Goal: Information Seeking & Learning: Learn about a topic

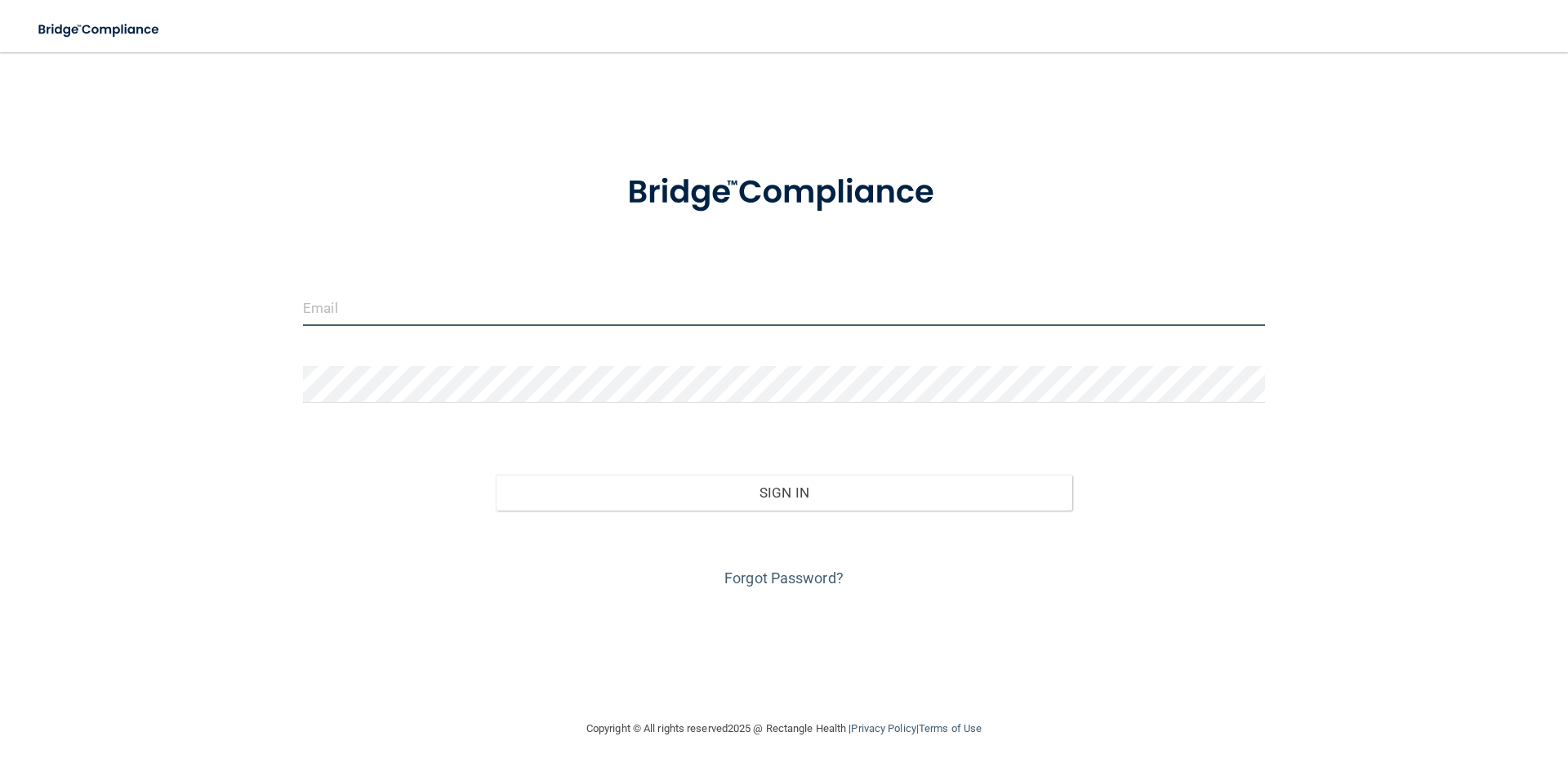
click at [534, 314] on input "email" at bounding box center [784, 308] width 962 height 37
type input "[EMAIL_ADDRESS][DOMAIN_NAME]"
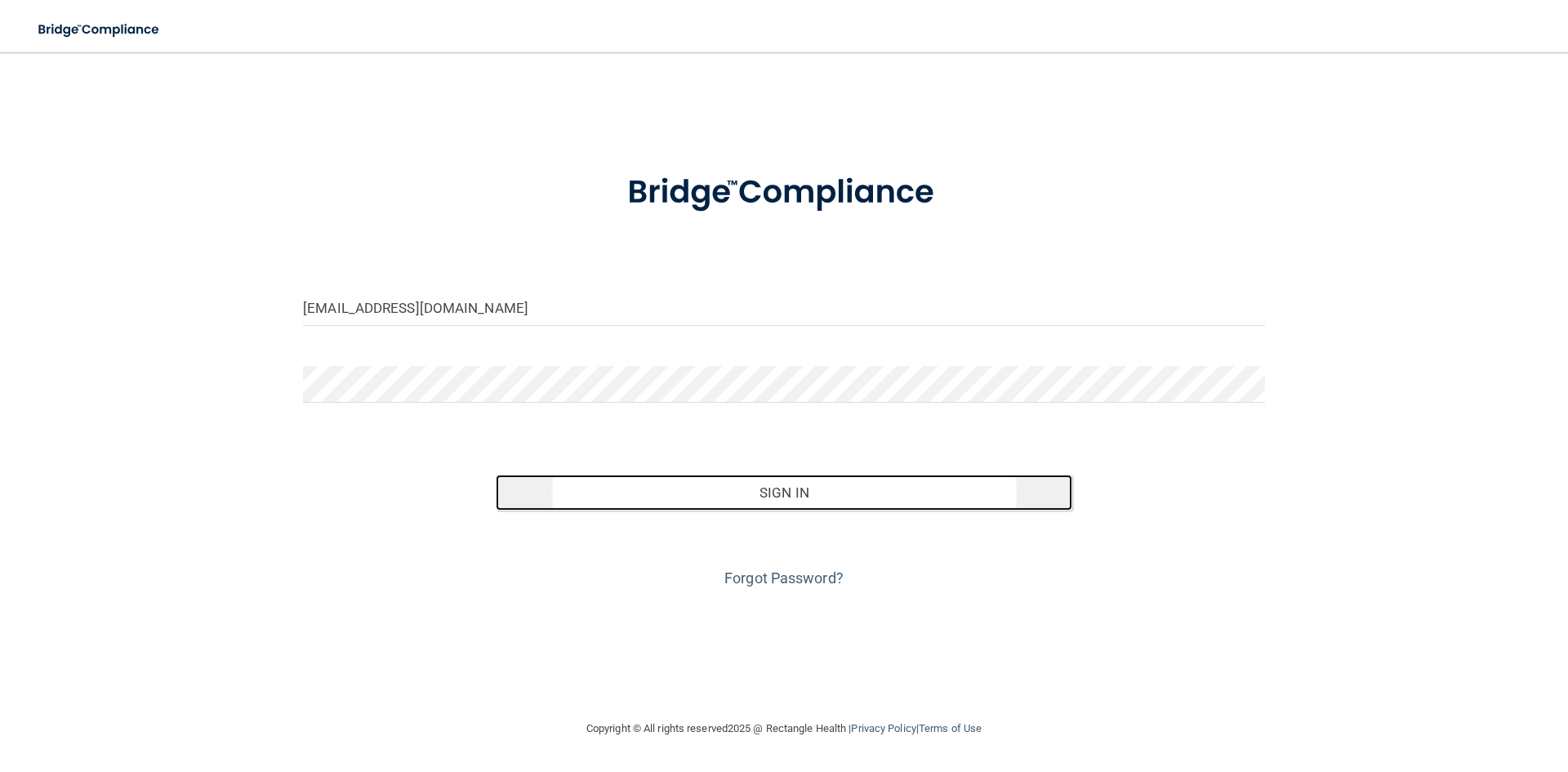
click at [688, 489] on button "Sign In" at bounding box center [784, 492] width 577 height 36
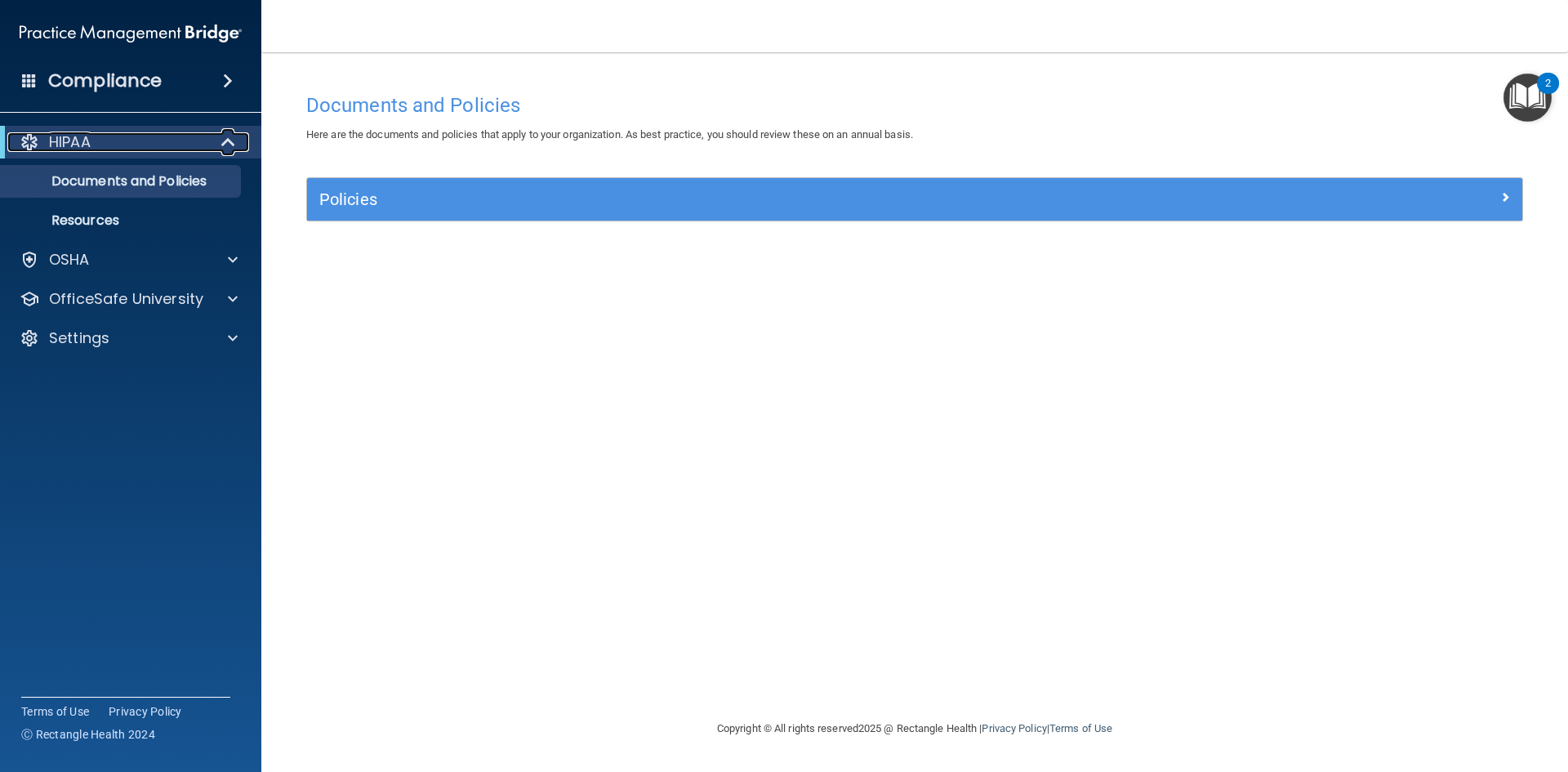
click at [229, 138] on span at bounding box center [229, 141] width 14 height 19
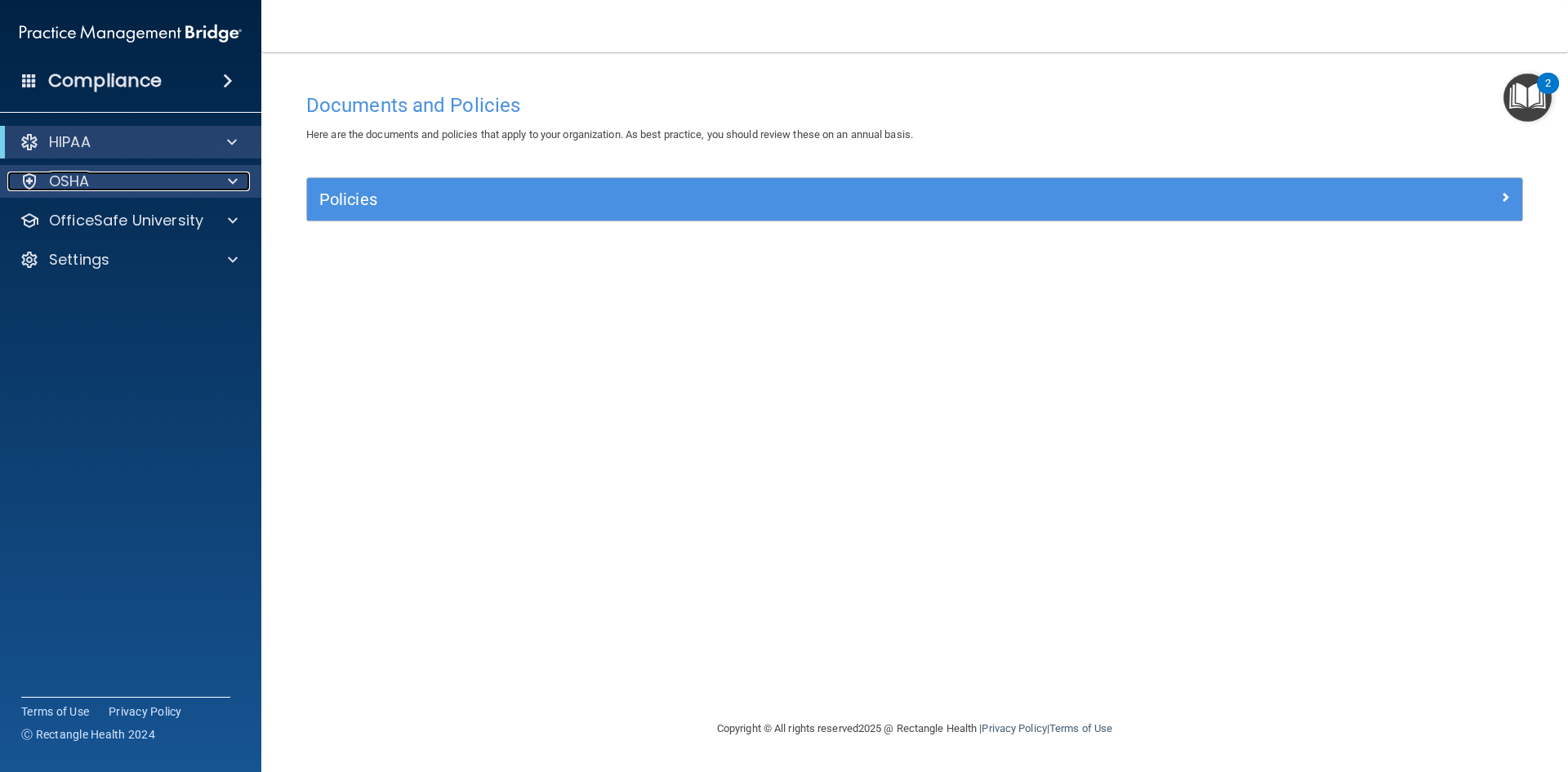
click at [215, 176] on div at bounding box center [230, 181] width 41 height 19
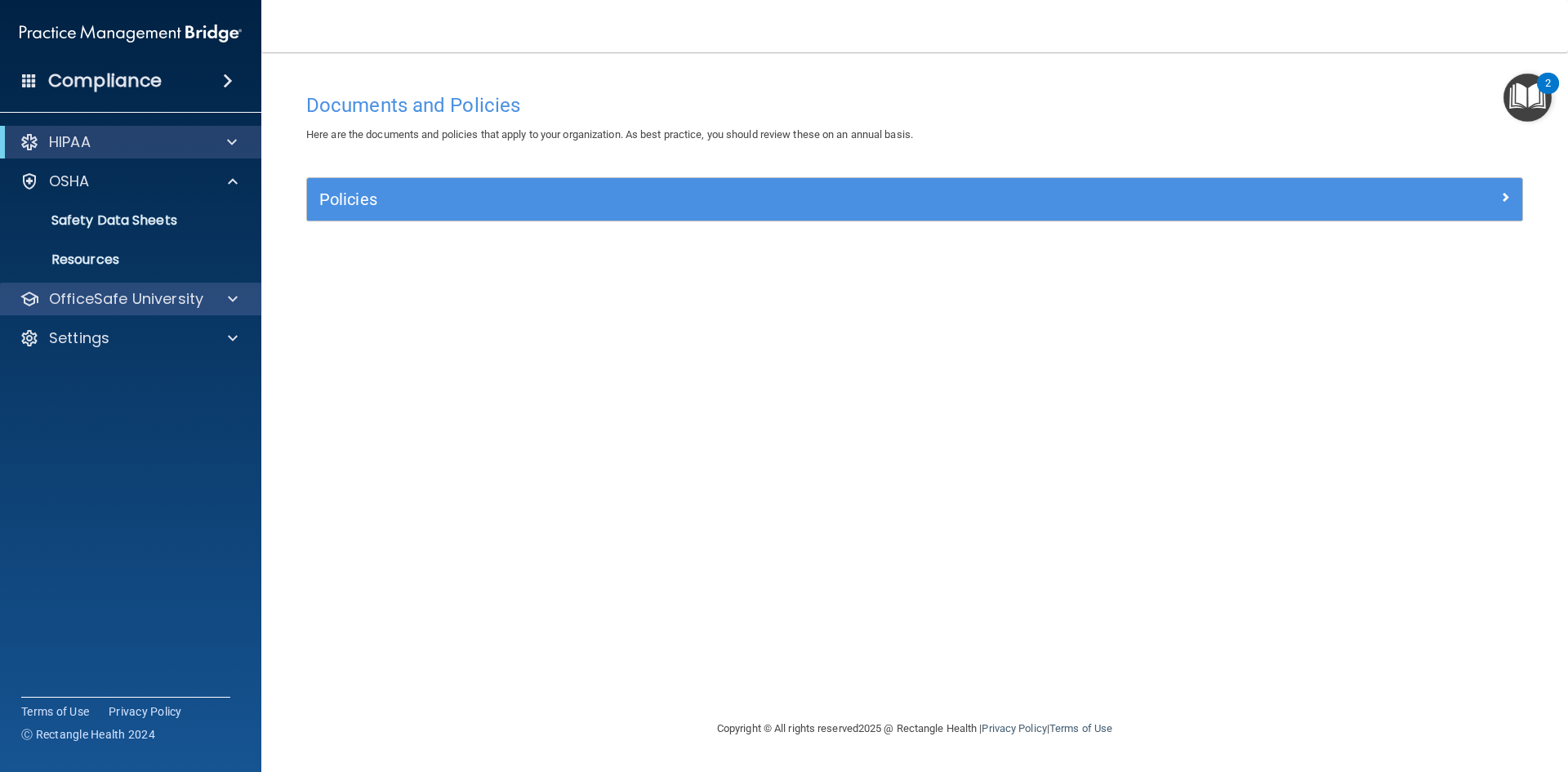
click at [207, 286] on div "OfficeSafe University" at bounding box center [131, 298] width 262 height 32
click at [228, 307] on span at bounding box center [233, 298] width 10 height 19
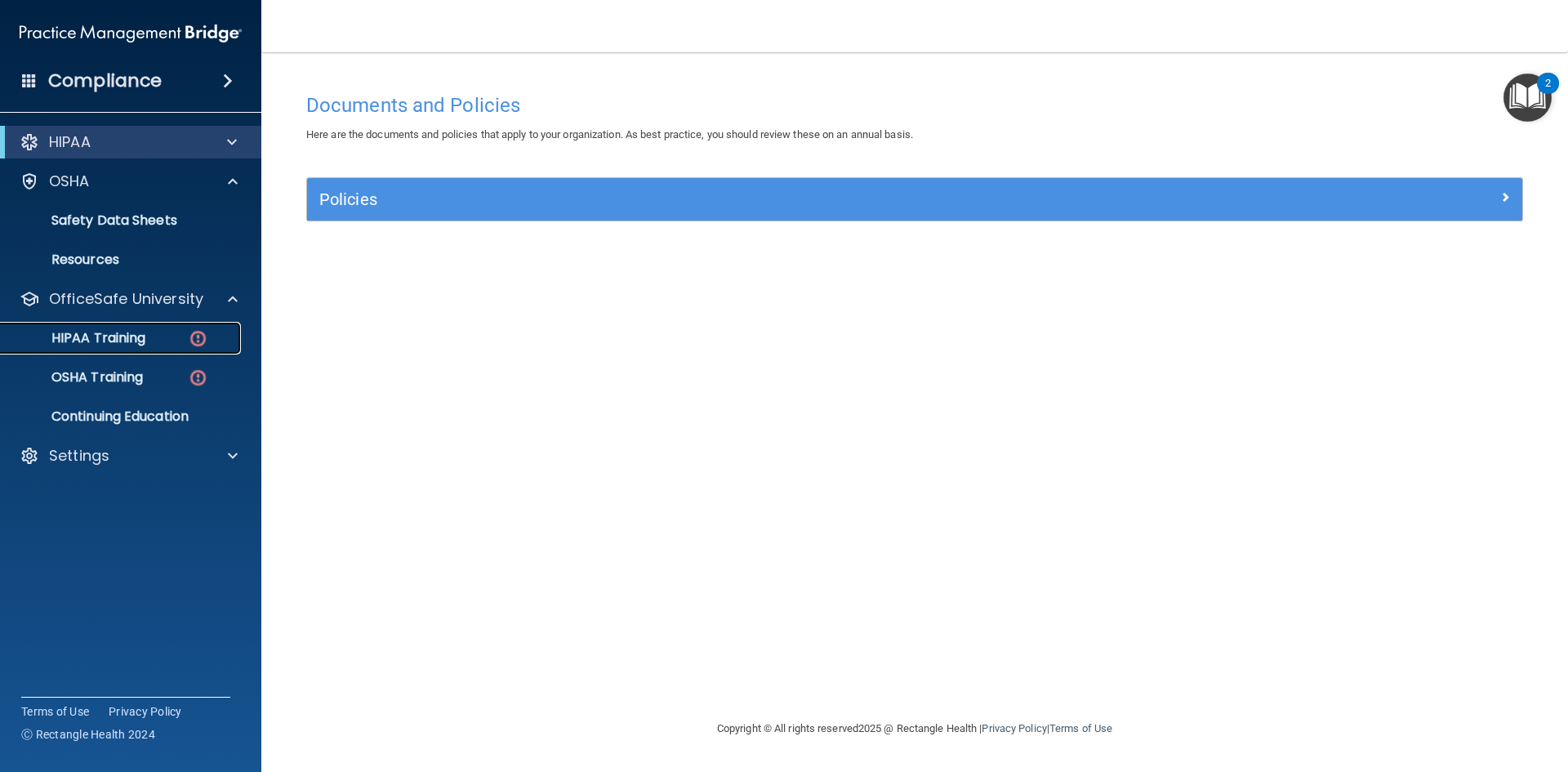
click at [159, 342] on div "HIPAA Training" at bounding box center [121, 338] width 223 height 17
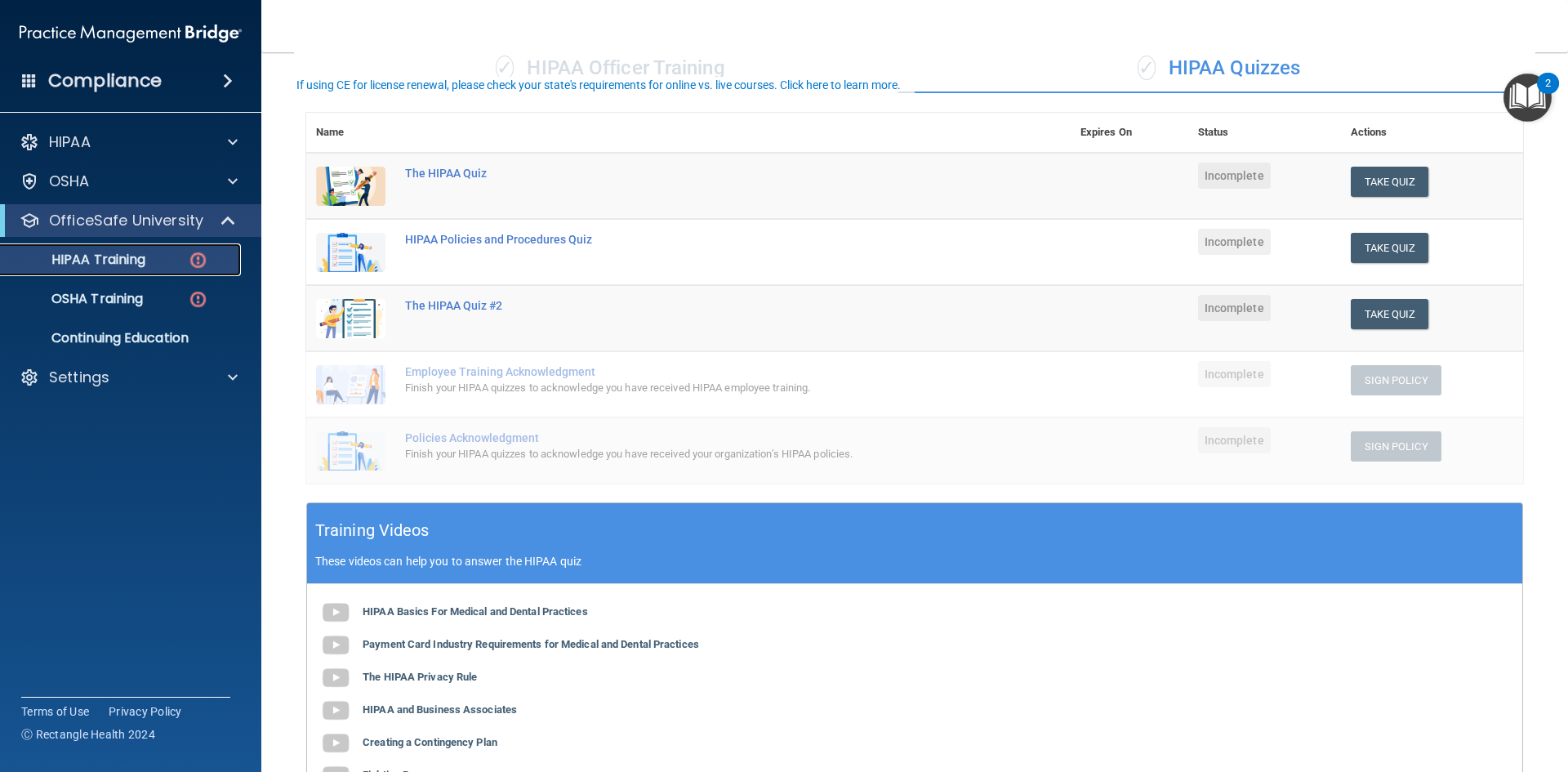
scroll to position [163, 0]
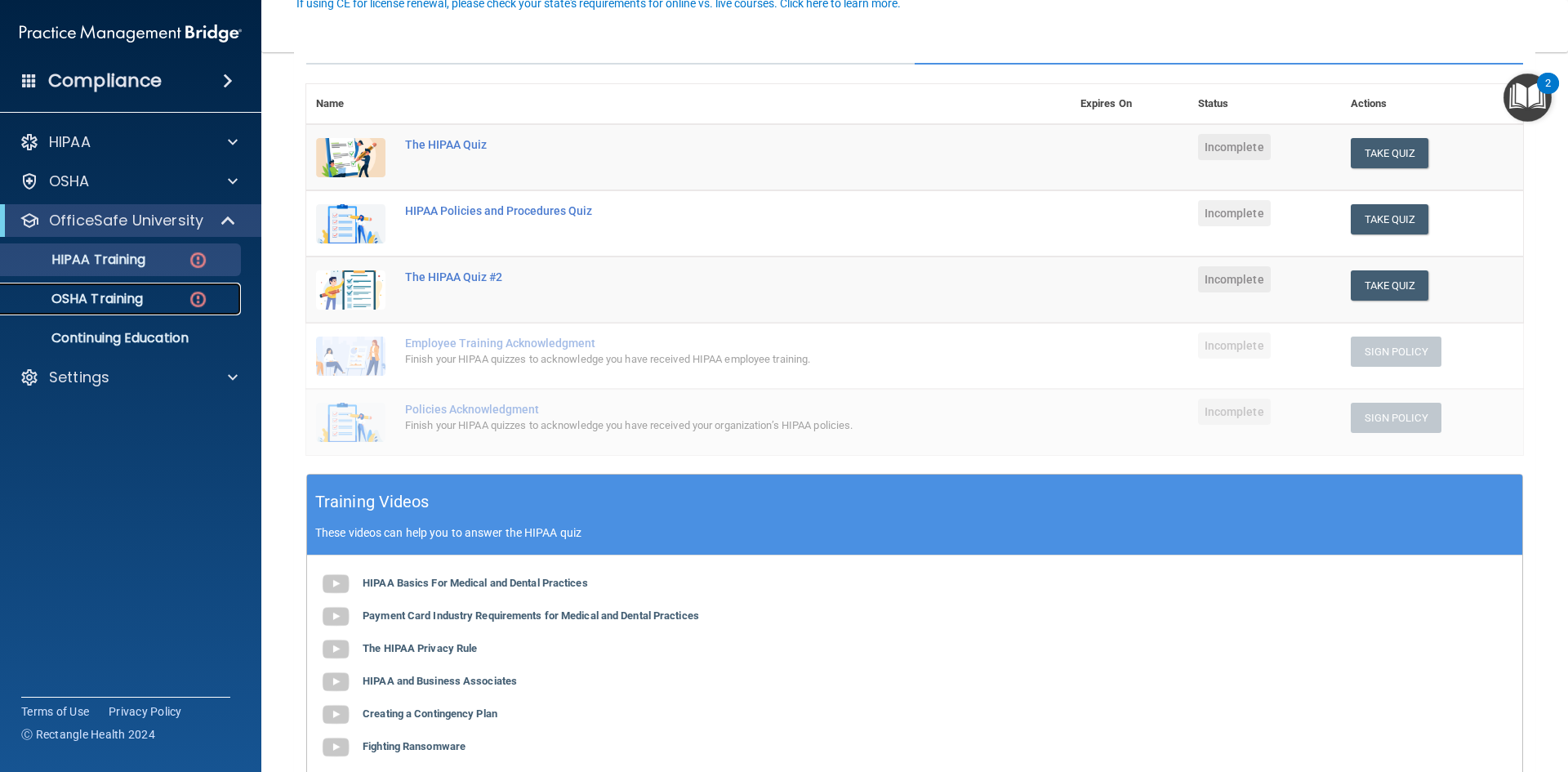
click at [136, 301] on p "OSHA Training" at bounding box center [76, 299] width 132 height 17
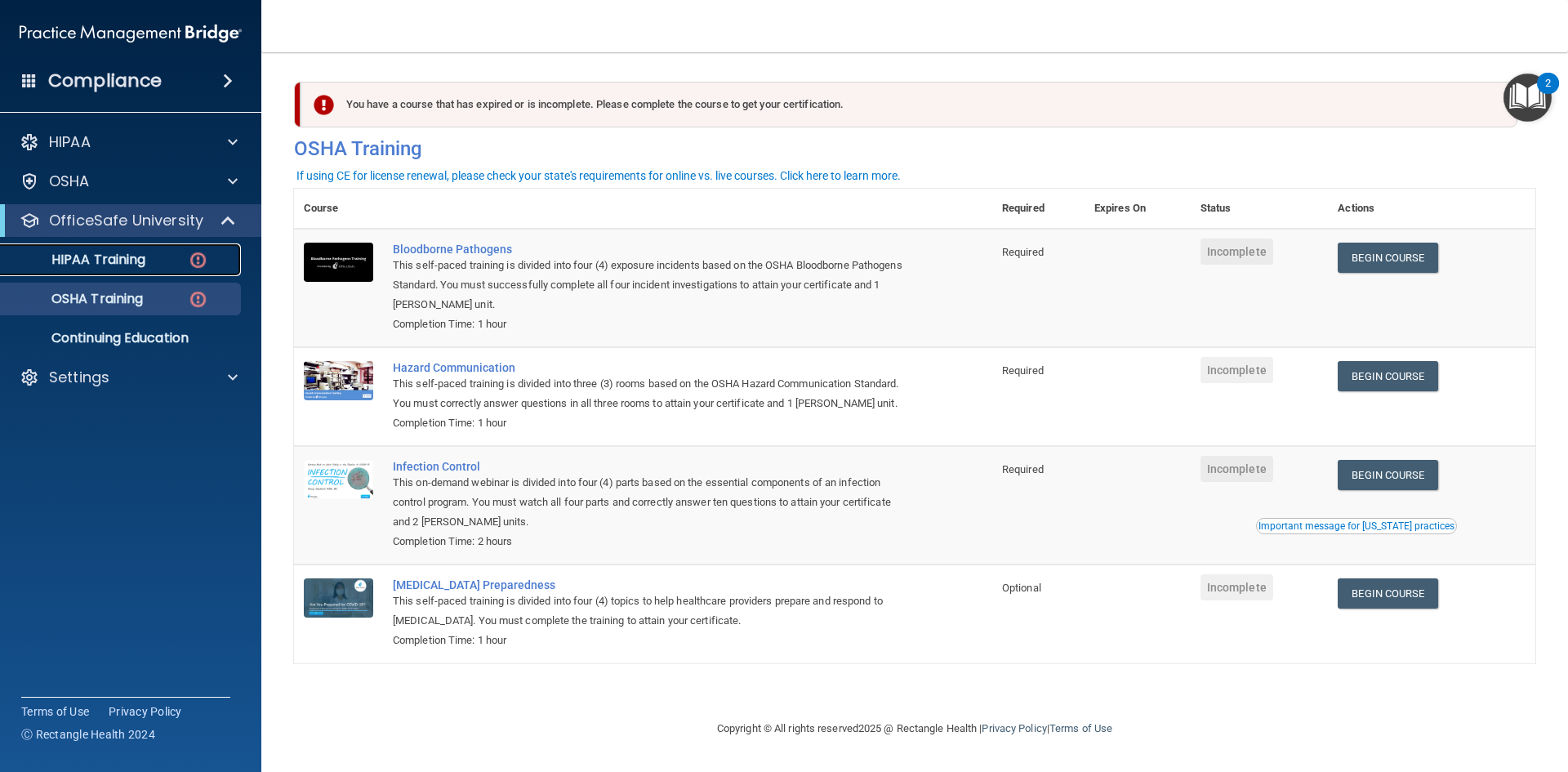
click at [87, 251] on p "HIPAA Training" at bounding box center [78, 259] width 135 height 17
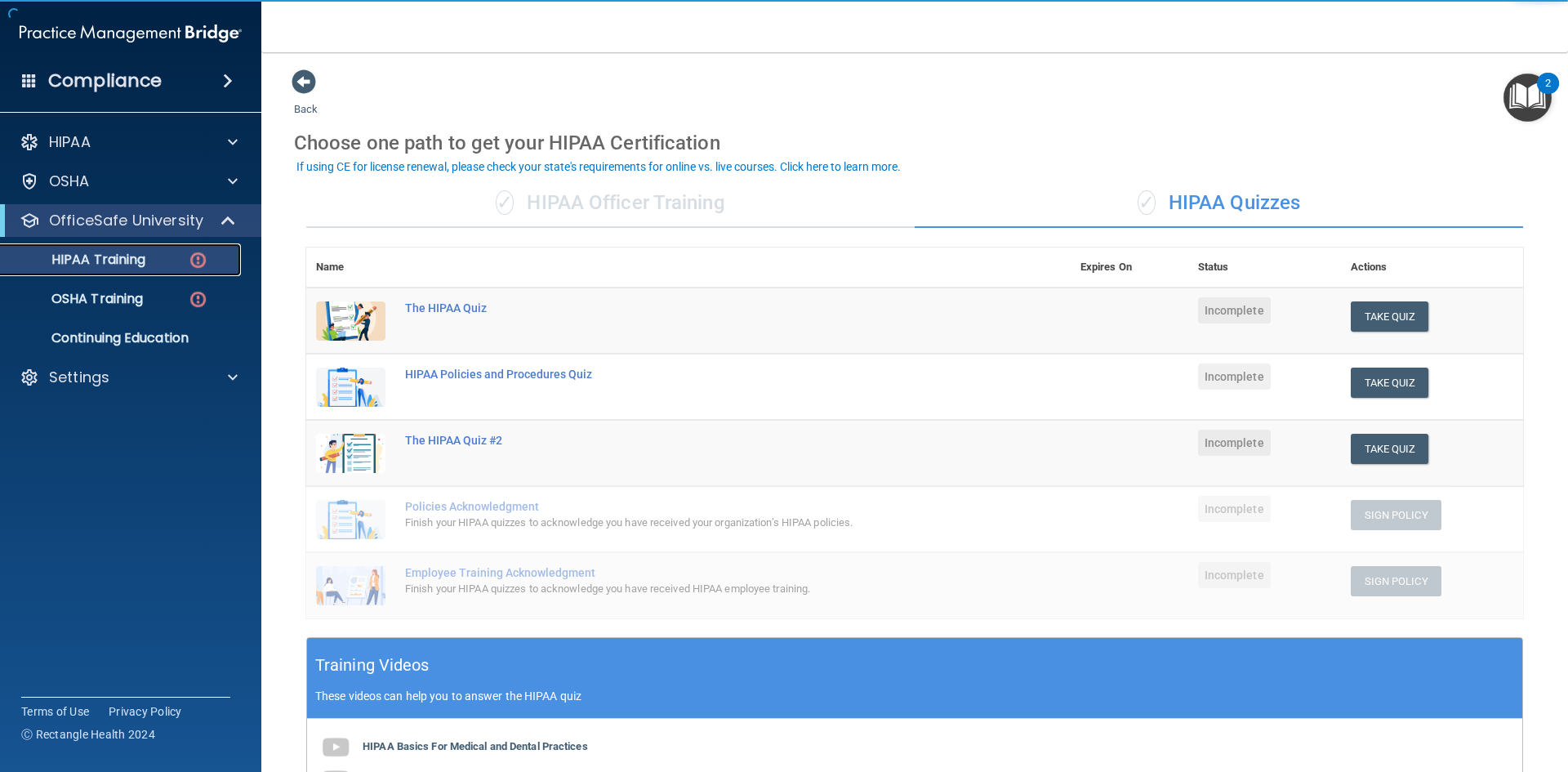
scroll to position [327, 0]
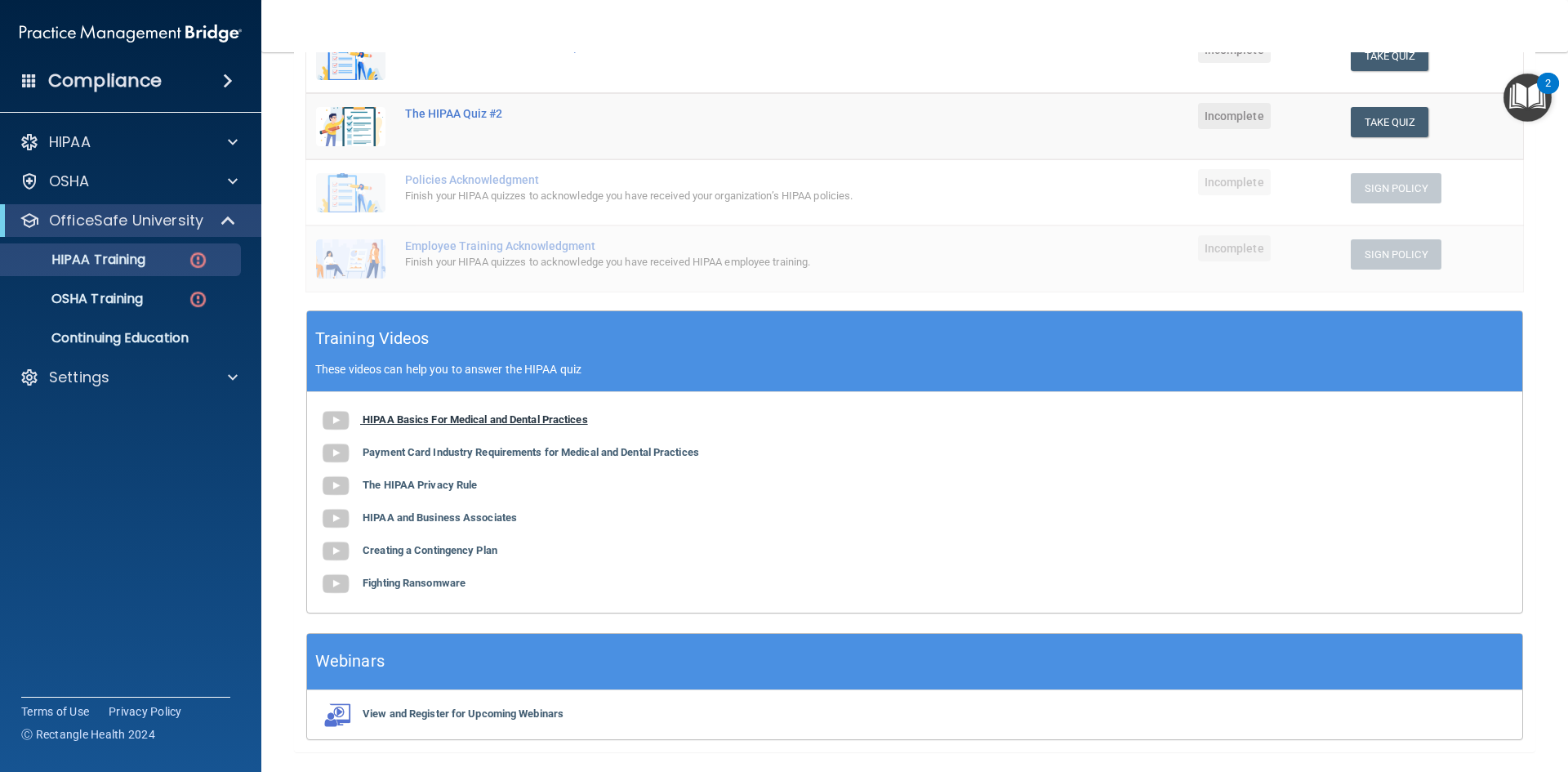
click at [487, 420] on b "HIPAA Basics For Medical and Dental Practices" at bounding box center [476, 418] width 225 height 12
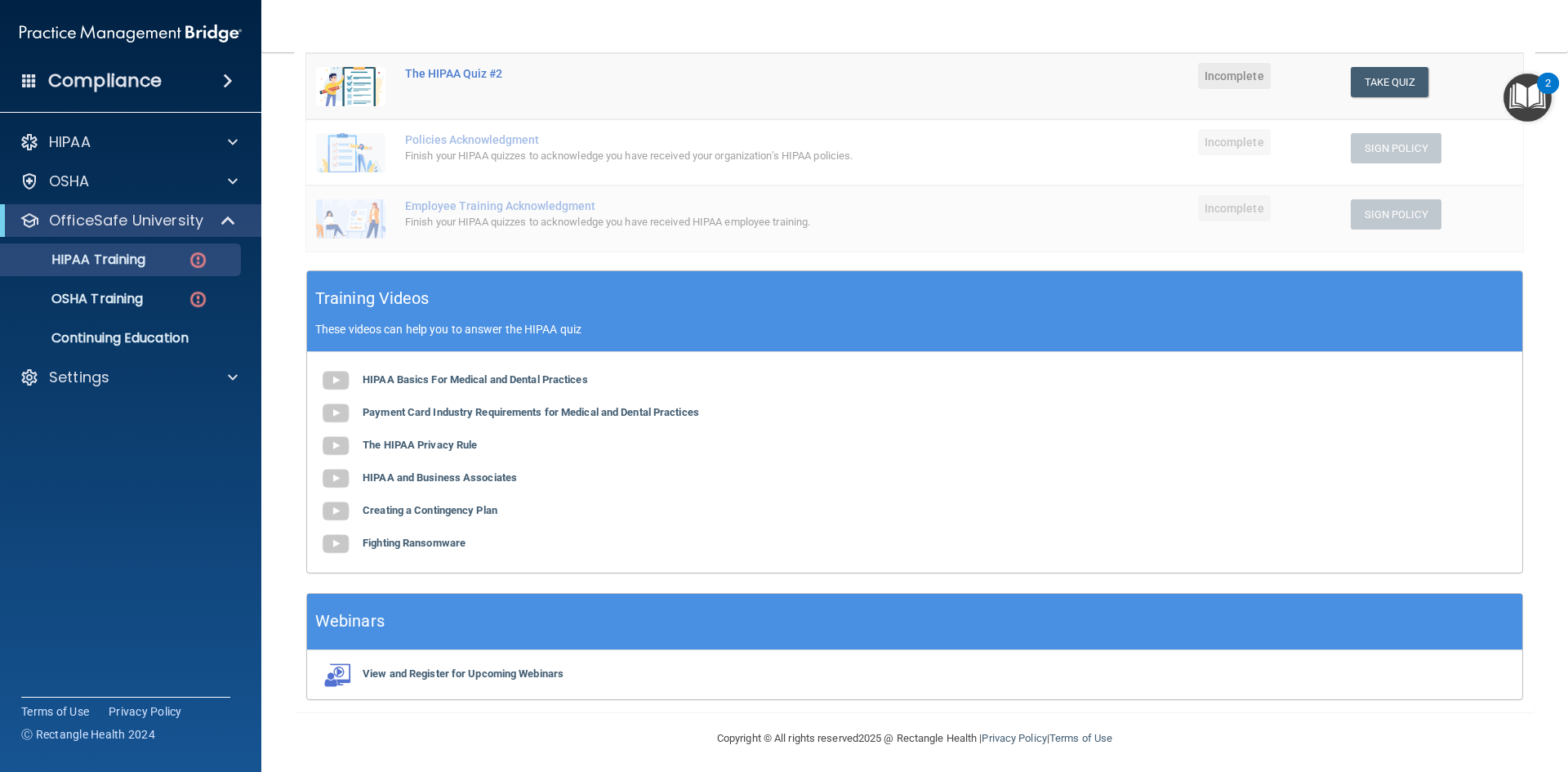
scroll to position [372, 0]
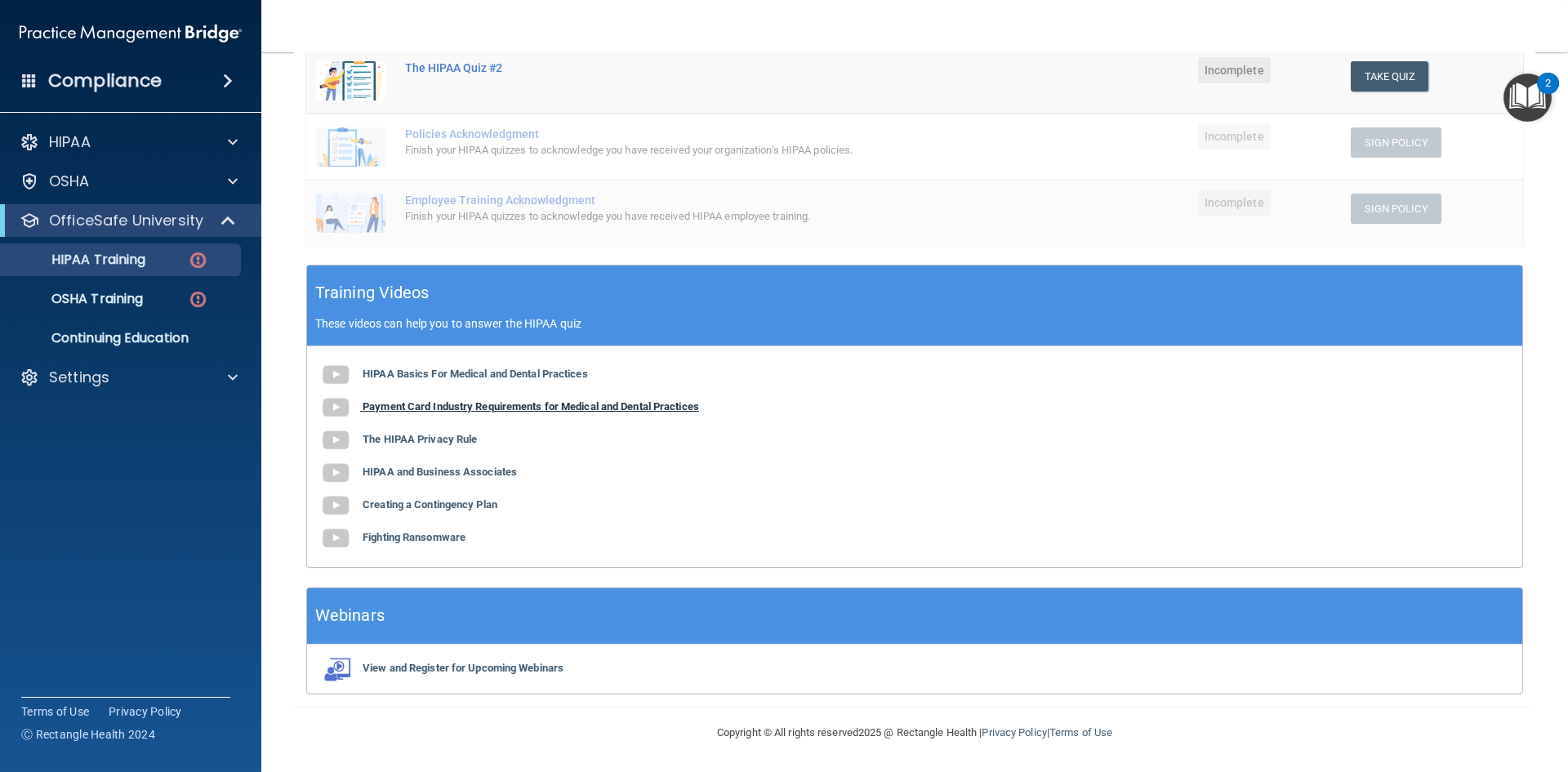
click at [496, 409] on b "Payment Card Industry Requirements for Medical and Dental Practices" at bounding box center [531, 405] width 336 height 12
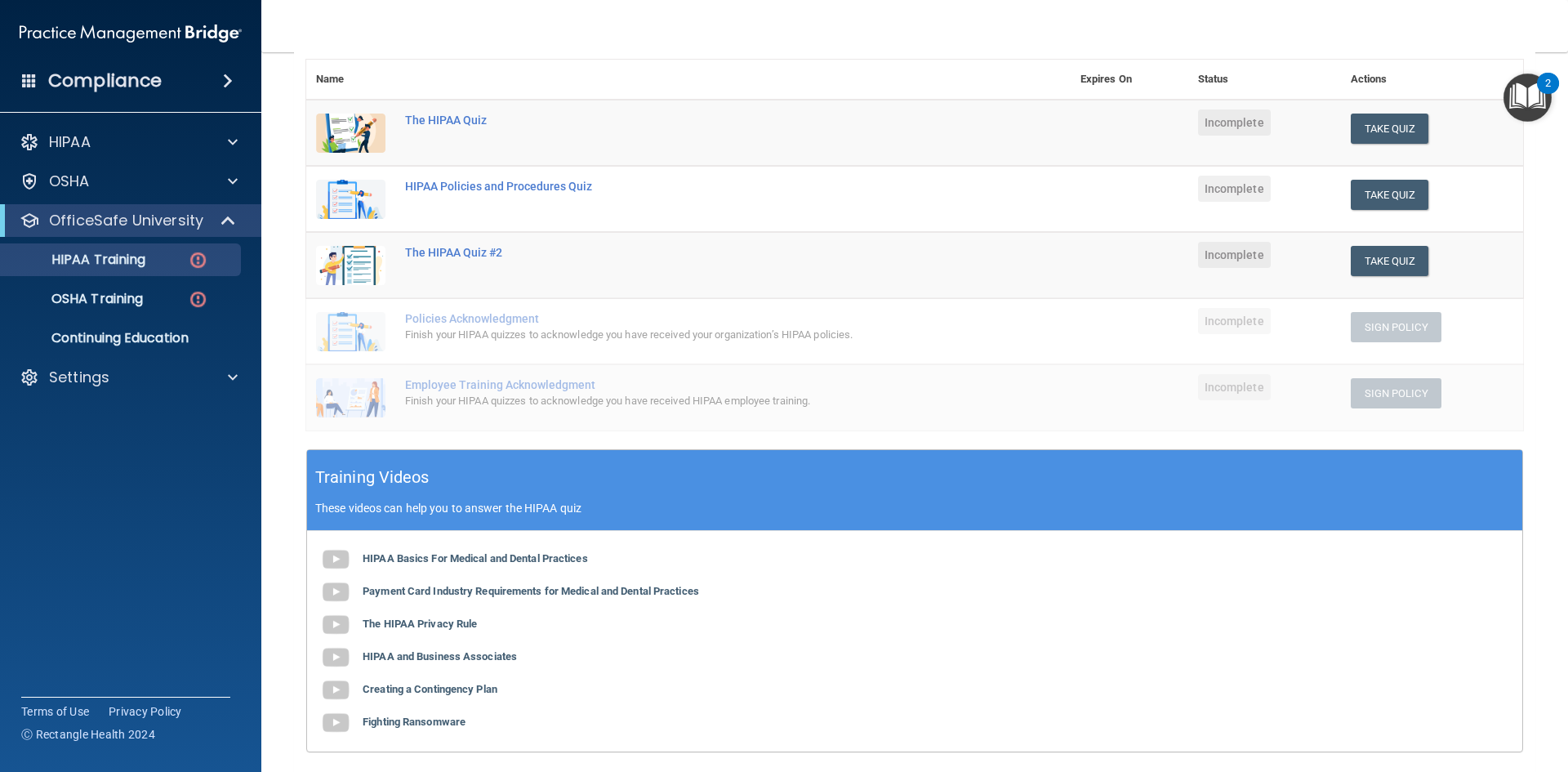
scroll to position [245, 0]
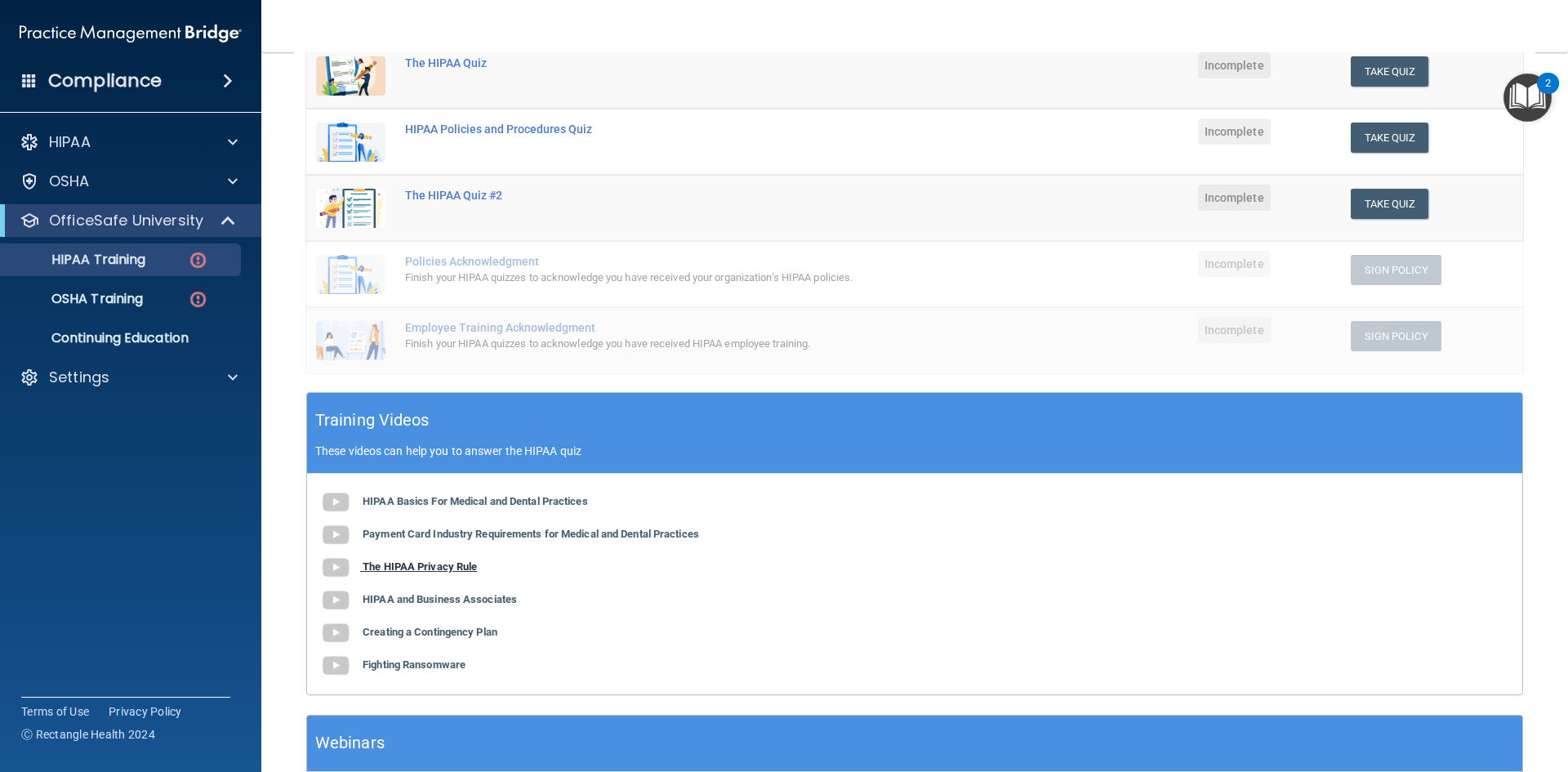
click at [465, 567] on b "The HIPAA Privacy Rule" at bounding box center [420, 566] width 115 height 12
